Goal: Task Accomplishment & Management: Use online tool/utility

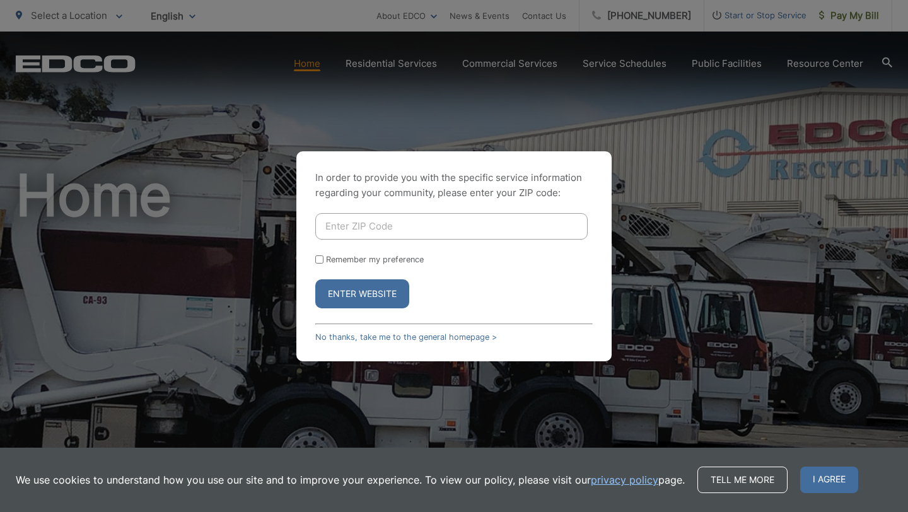
click at [468, 238] on input "Enter ZIP Code" at bounding box center [451, 226] width 272 height 26
type input "92078"
click at [395, 261] on label "Remember my preference" at bounding box center [375, 259] width 98 height 9
click at [323, 261] on input "Remember my preference" at bounding box center [319, 259] width 8 height 8
checkbox input "true"
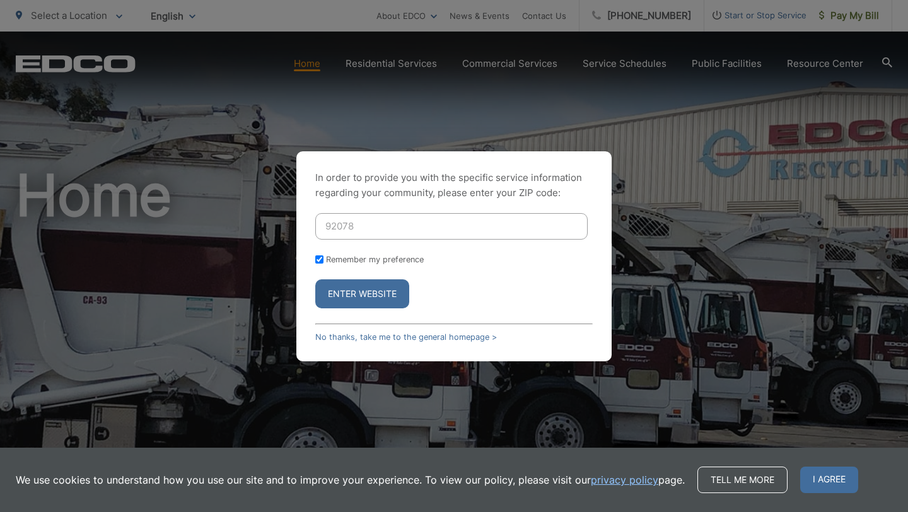
checkbox input "true"
click at [375, 293] on button "Enter Website" at bounding box center [362, 293] width 94 height 29
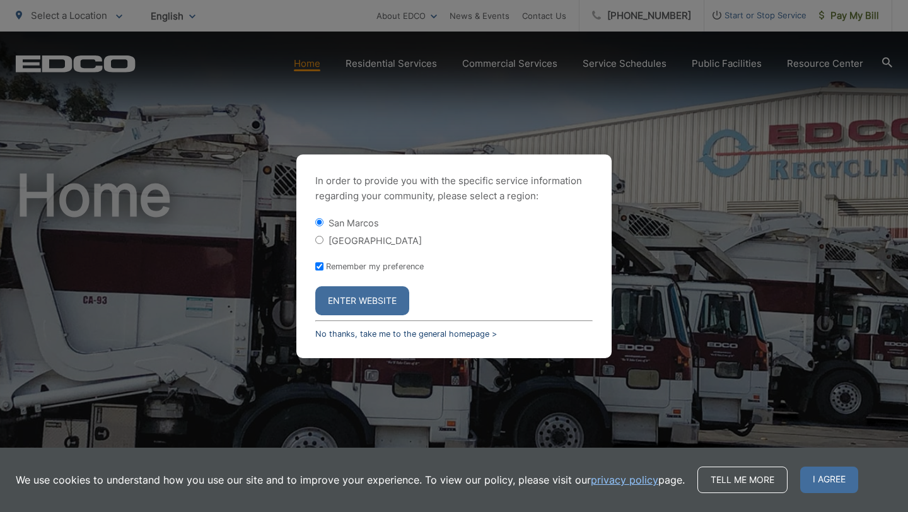
click at [414, 332] on link "No thanks, take me to the general homepage >" at bounding box center [406, 333] width 182 height 9
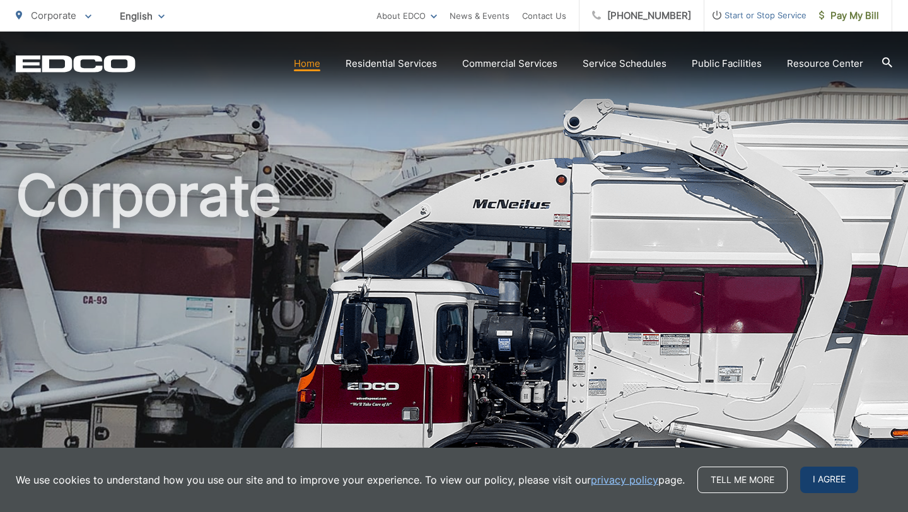
click at [825, 475] on span "I agree" at bounding box center [829, 480] width 58 height 26
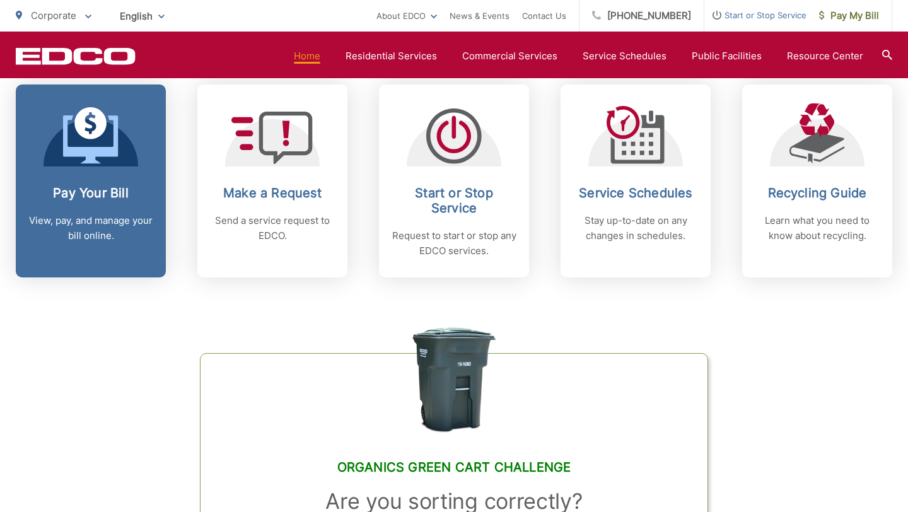
scroll to position [509, 0]
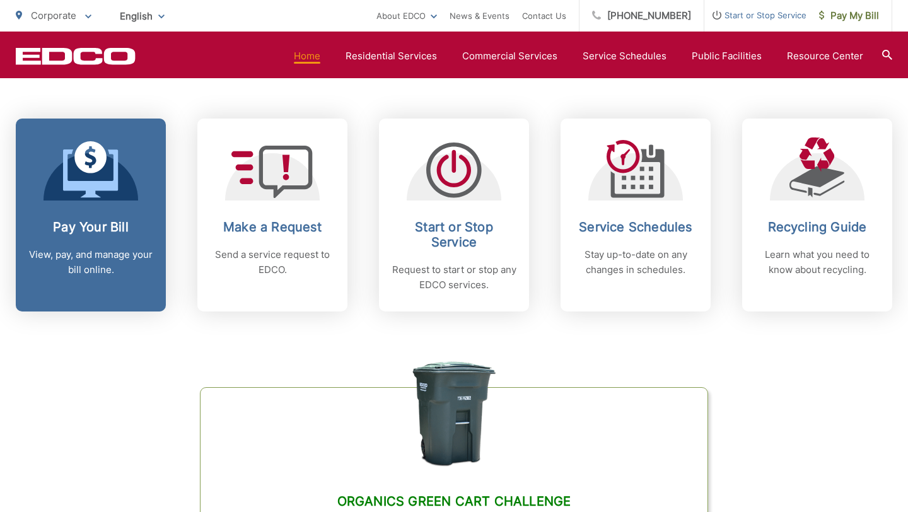
click at [48, 172] on div at bounding box center [91, 168] width 95 height 63
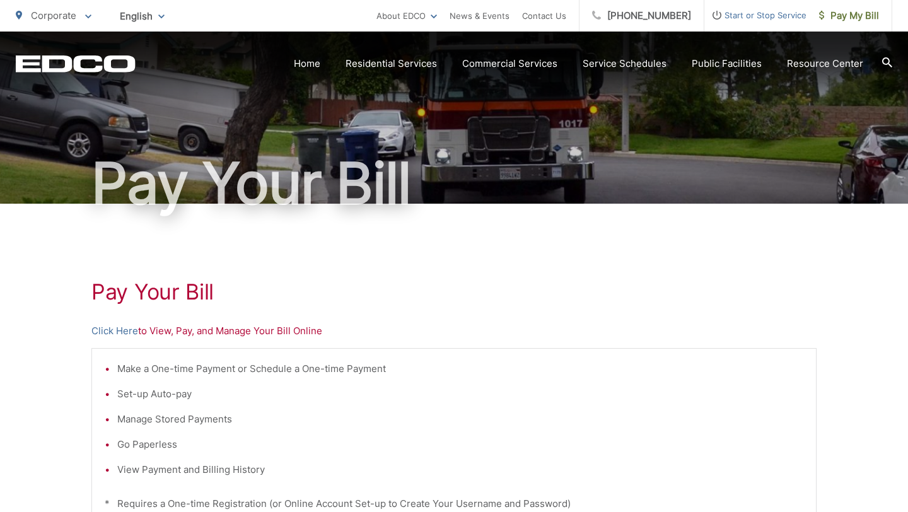
scroll to position [69, 0]
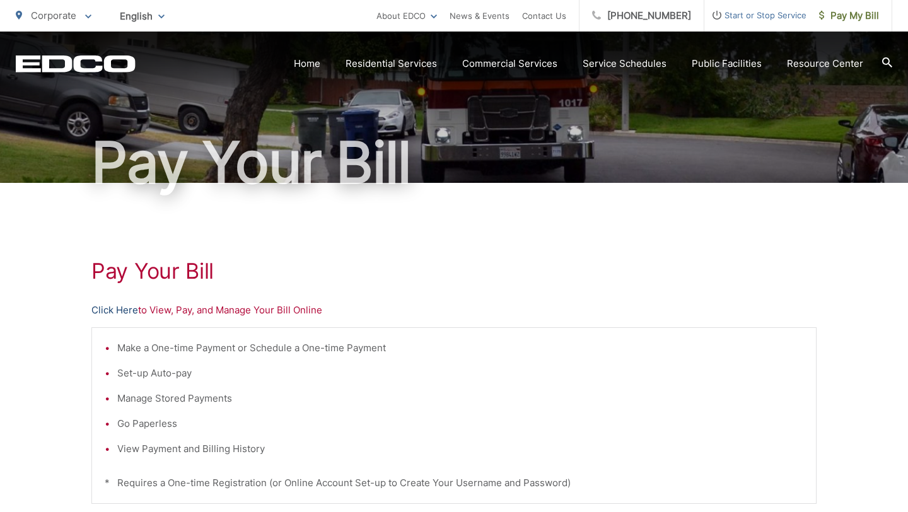
click at [116, 308] on link "Click Here" at bounding box center [114, 310] width 47 height 15
click at [110, 313] on link "Click Here" at bounding box center [114, 310] width 47 height 15
